Goal: Transaction & Acquisition: Purchase product/service

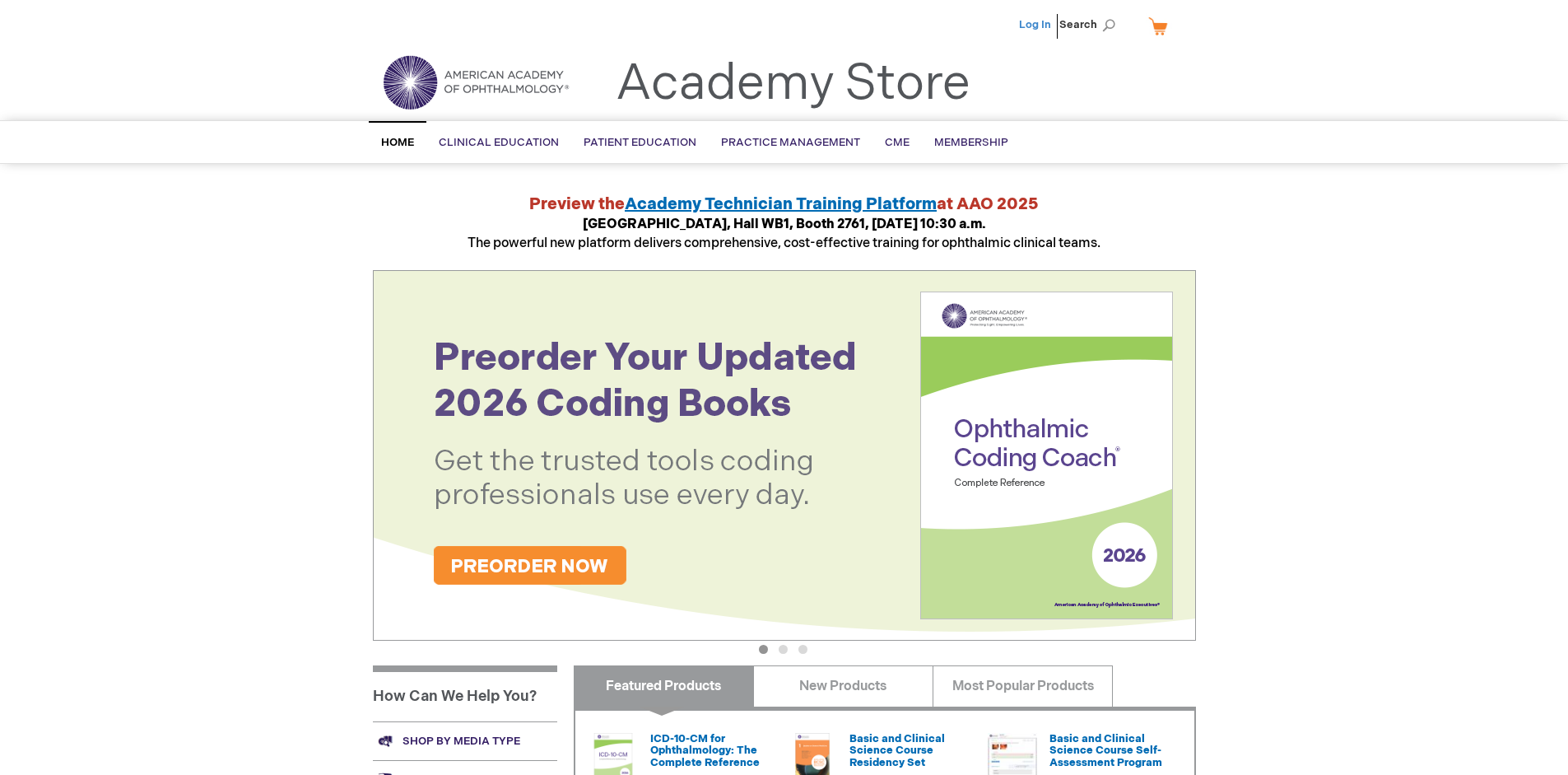
click at [1036, 25] on link "Log In" at bounding box center [1035, 25] width 32 height 13
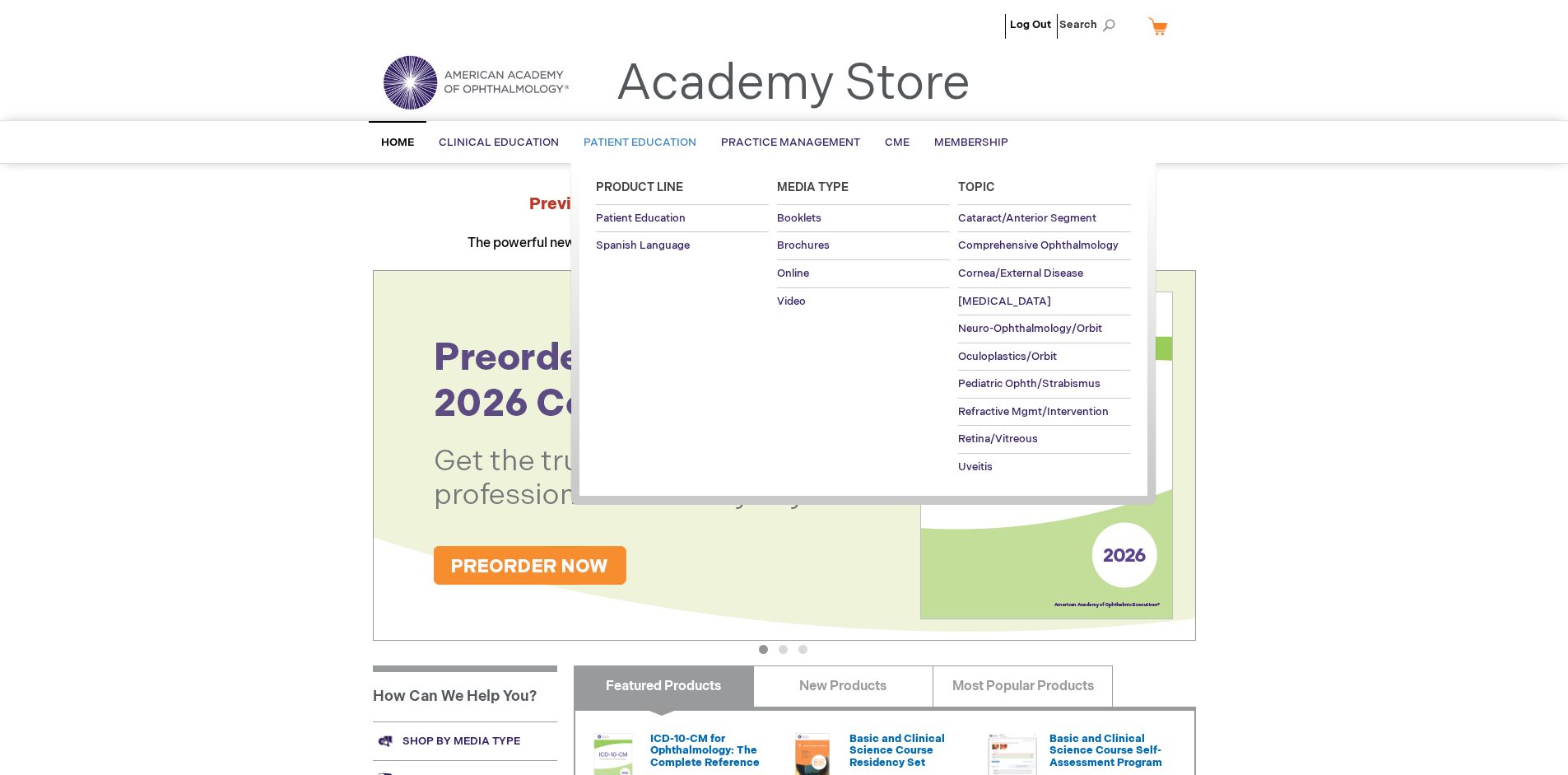
click at [636, 143] on span "Patient Education" at bounding box center [640, 142] width 113 height 13
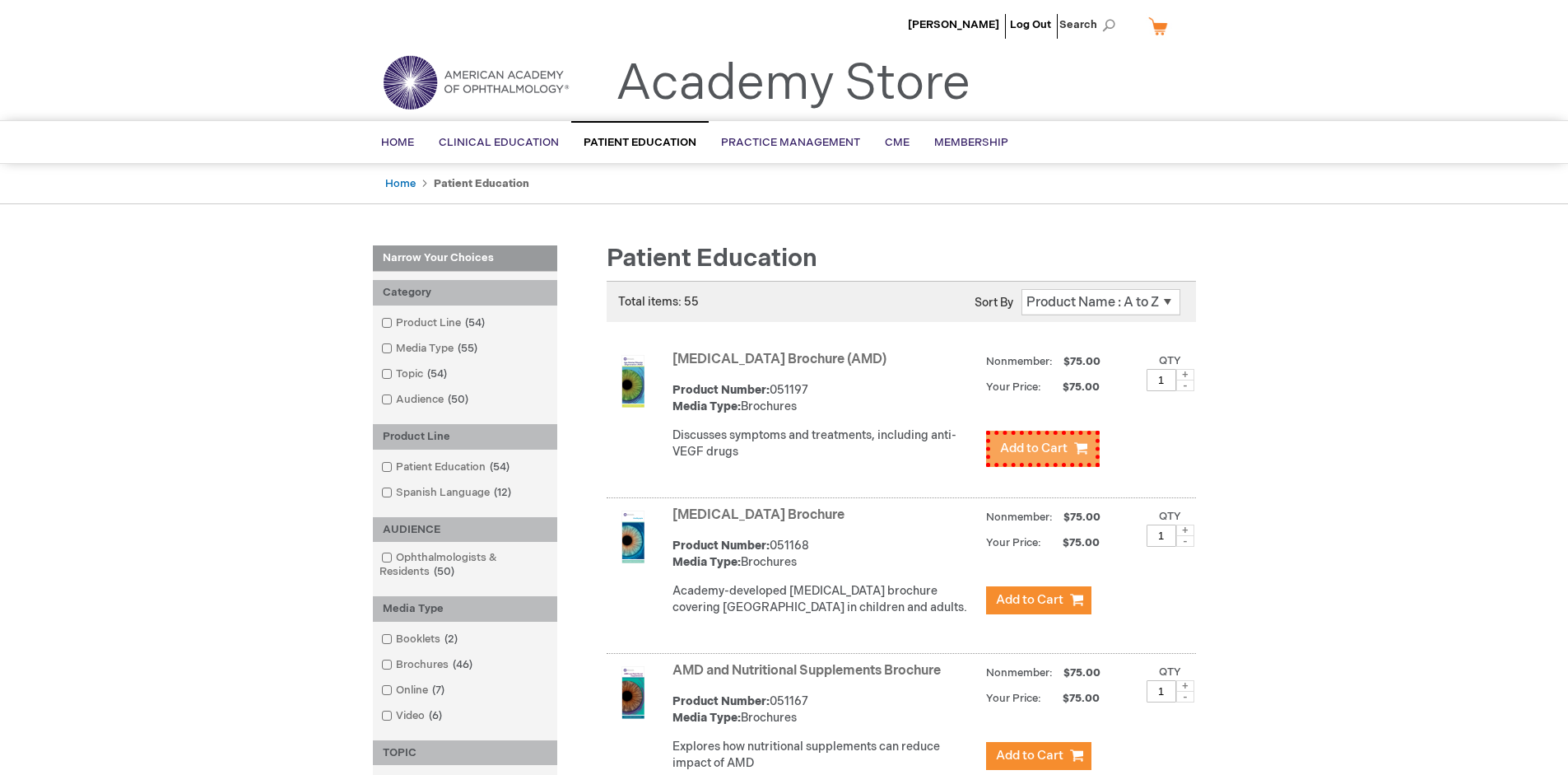
click at [1038, 445] on span "Add to Cart" at bounding box center [1034, 448] width 68 height 16
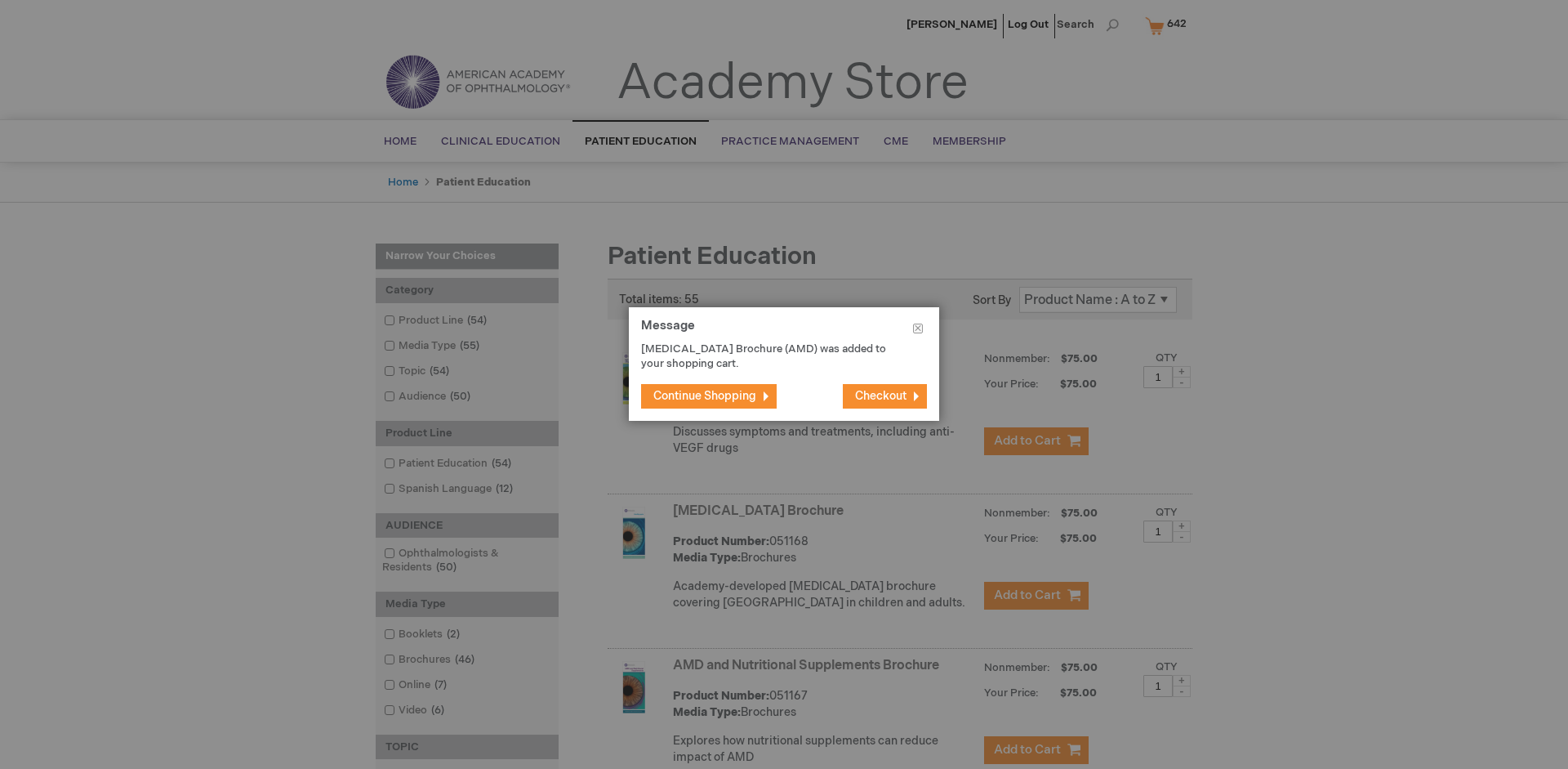
click at [705, 396] on span "Continue Shopping" at bounding box center [705, 396] width 103 height 14
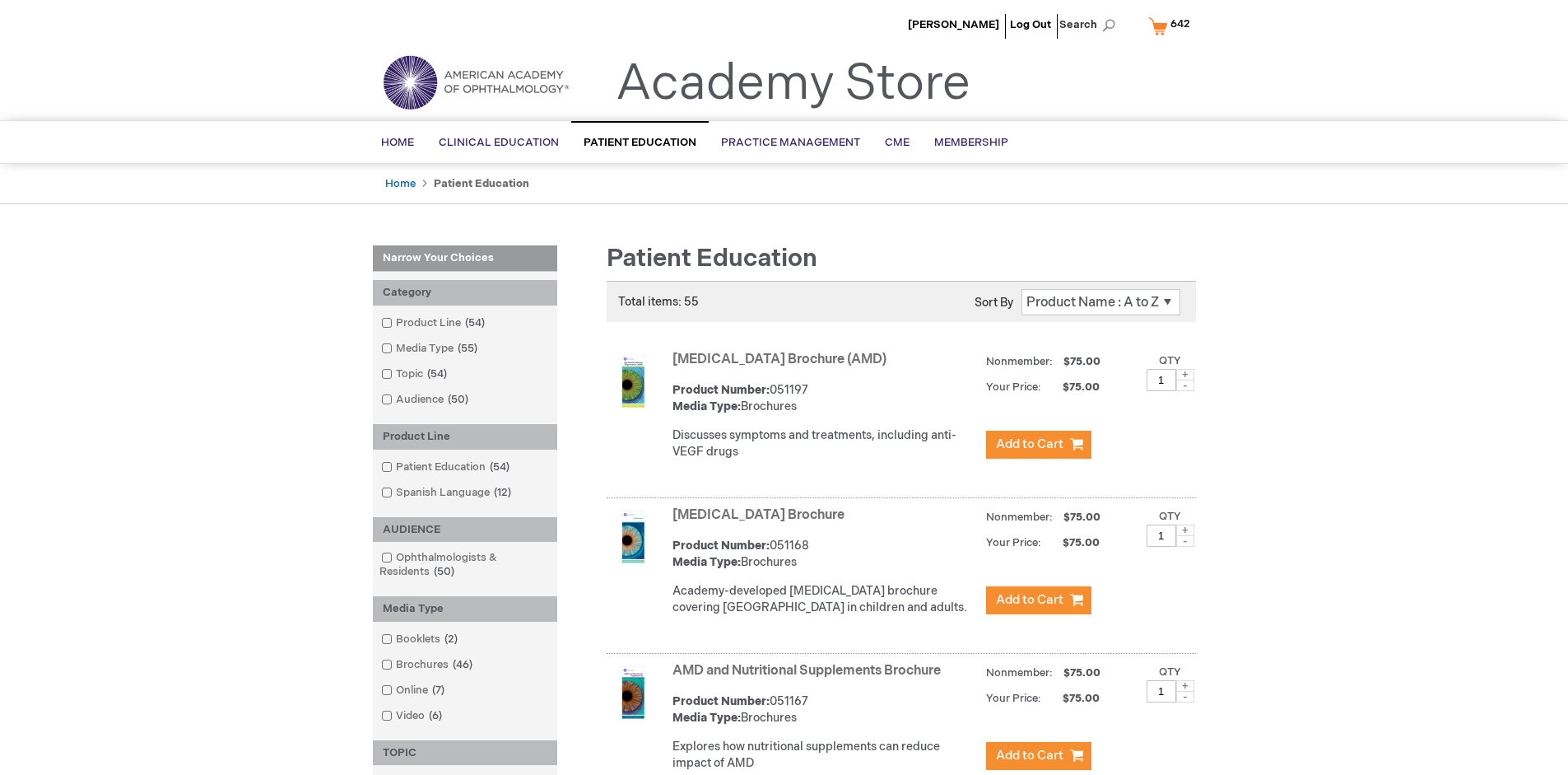
click at [810, 678] on link "AMD and Nutritional Supplements Brochure" at bounding box center [806, 671] width 269 height 16
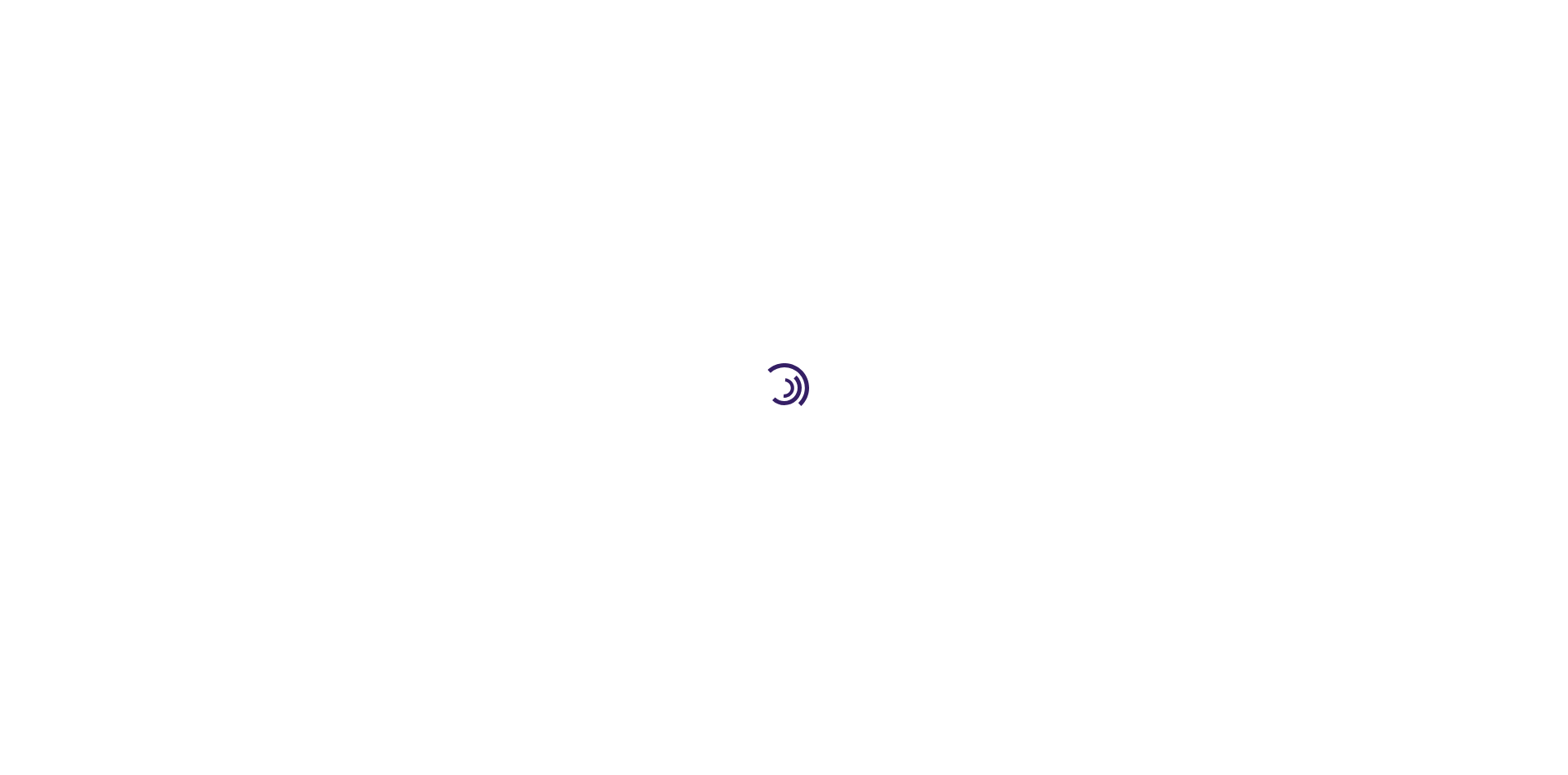
type input "1"
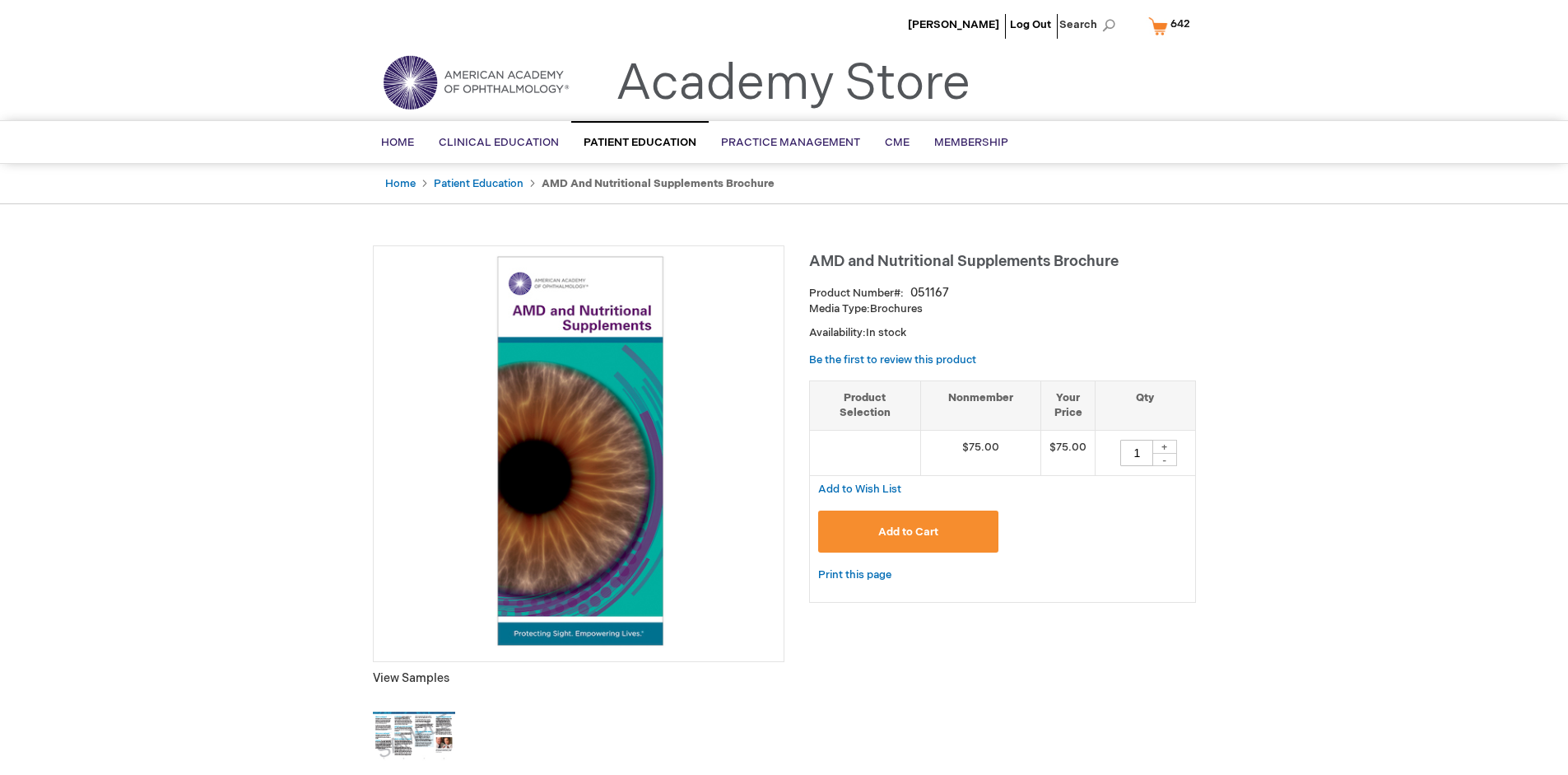
click at [908, 531] on span "Add to Cart" at bounding box center [909, 532] width 60 height 13
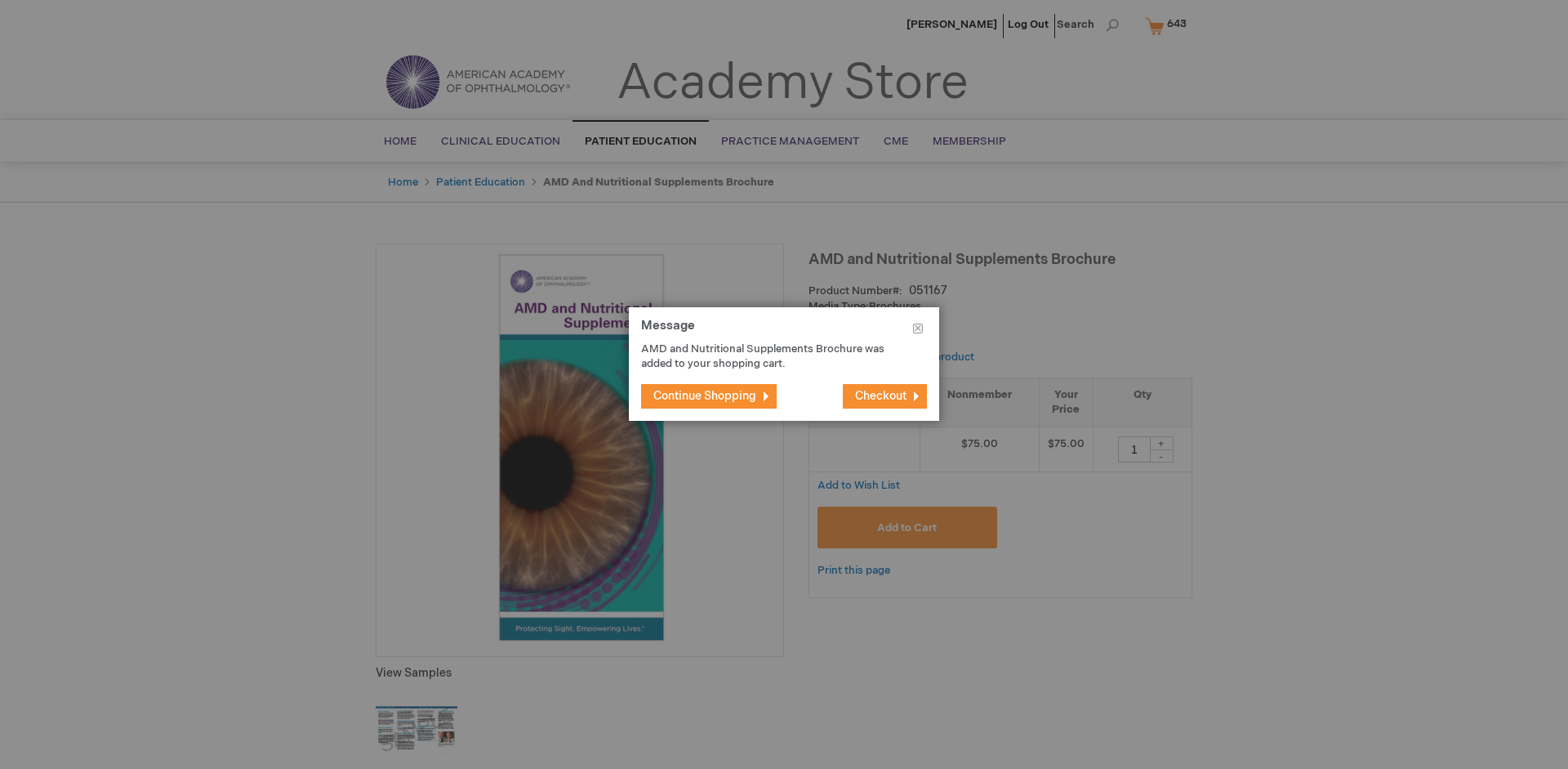
click at [705, 396] on span "Continue Shopping" at bounding box center [705, 396] width 103 height 14
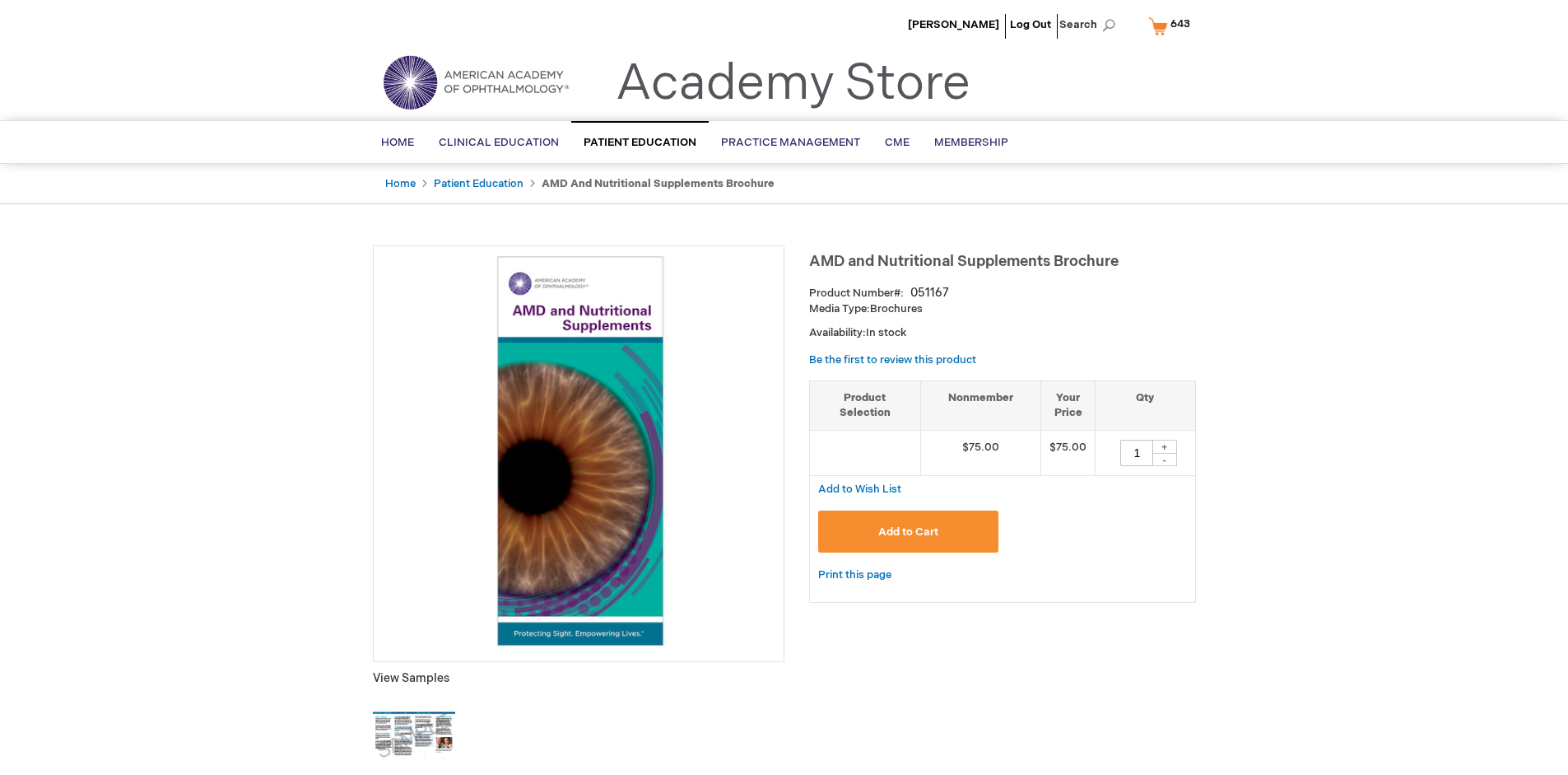
click at [1172, 26] on span "643" at bounding box center [1181, 24] width 19 height 13
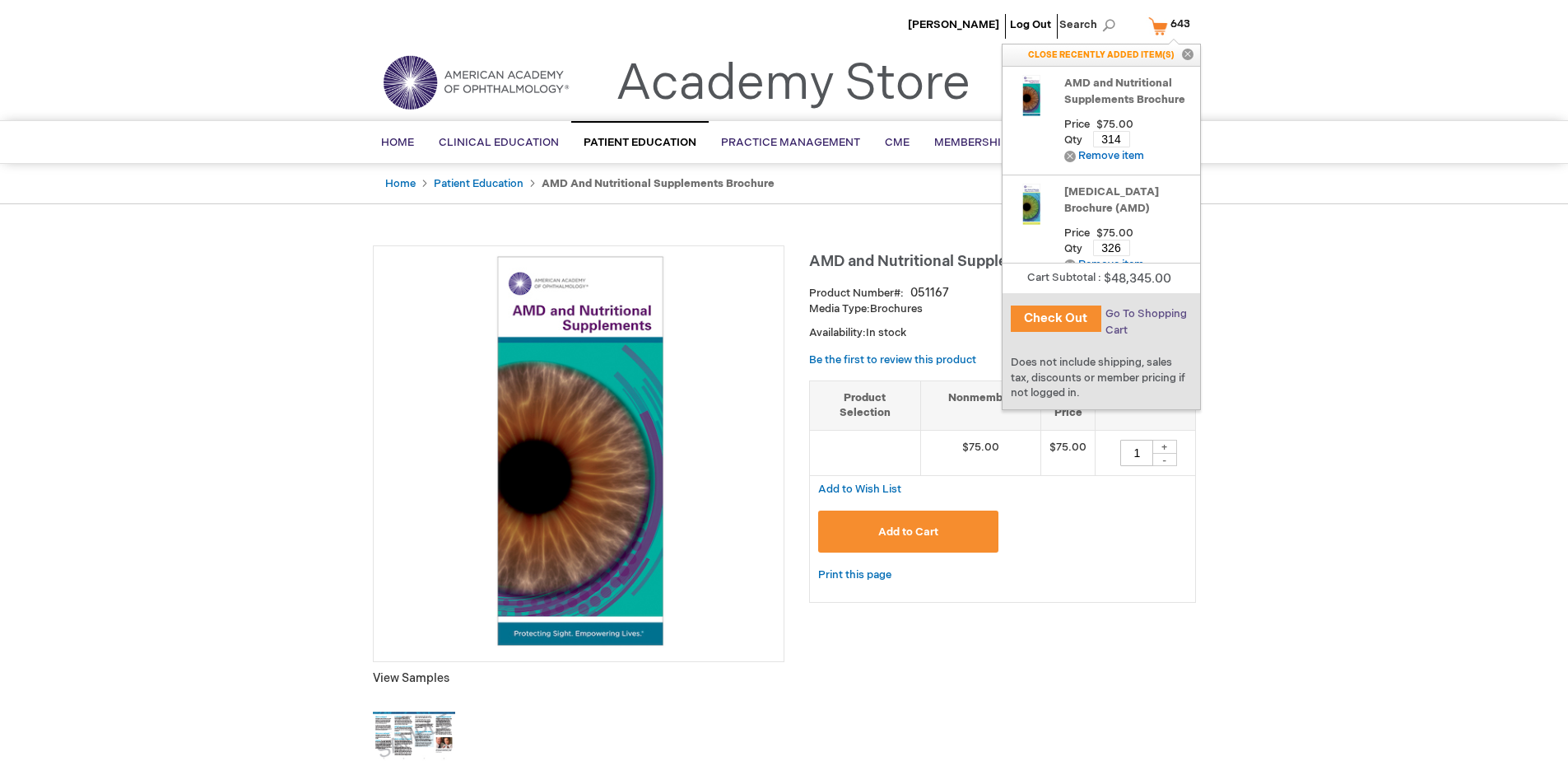
click at [1145, 314] on span "Go To Shopping Cart" at bounding box center [1146, 322] width 82 height 30
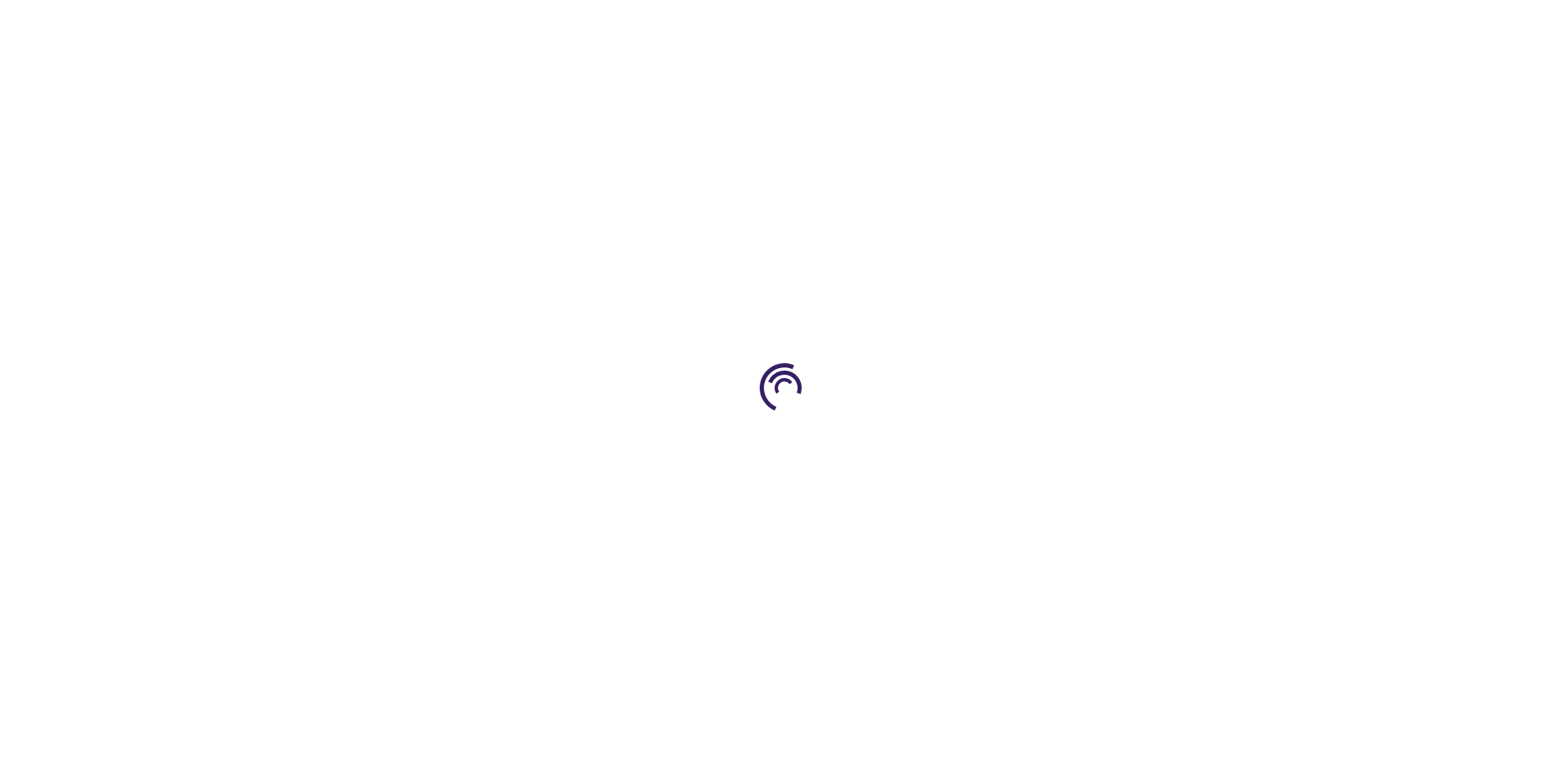
select select "US"
select select "41"
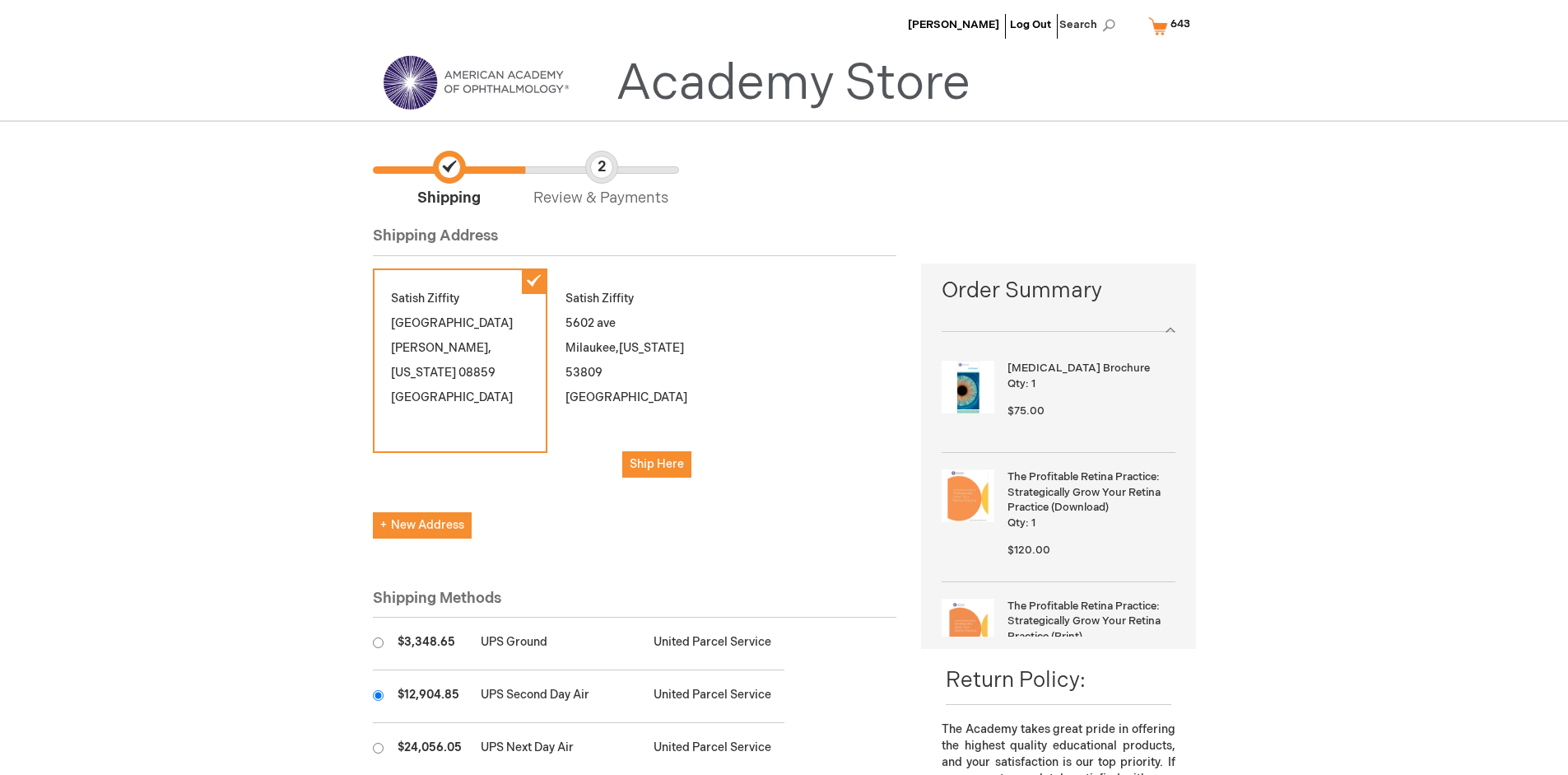
click at [378, 695] on input "radio" at bounding box center [379, 696] width 11 height 11
